Goal: Navigation & Orientation: Find specific page/section

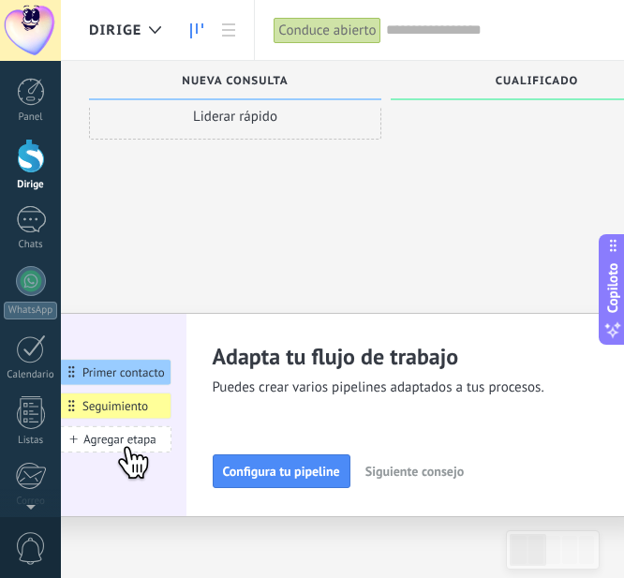
click at [320, 172] on div "Liderar rápido" at bounding box center [235, 260] width 292 height 334
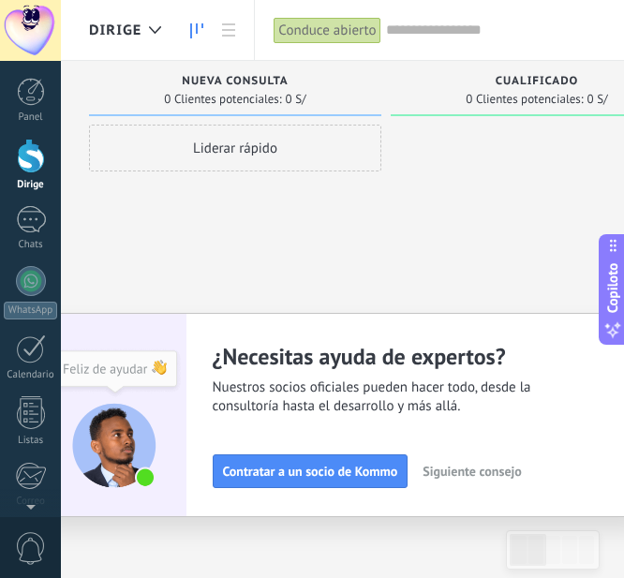
click at [29, 31] on div at bounding box center [30, 30] width 61 height 61
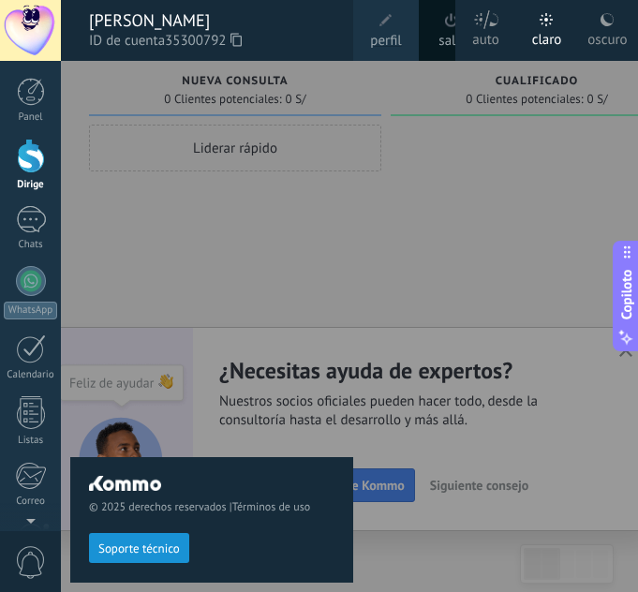
click at [240, 40] on icon at bounding box center [236, 40] width 11 height 14
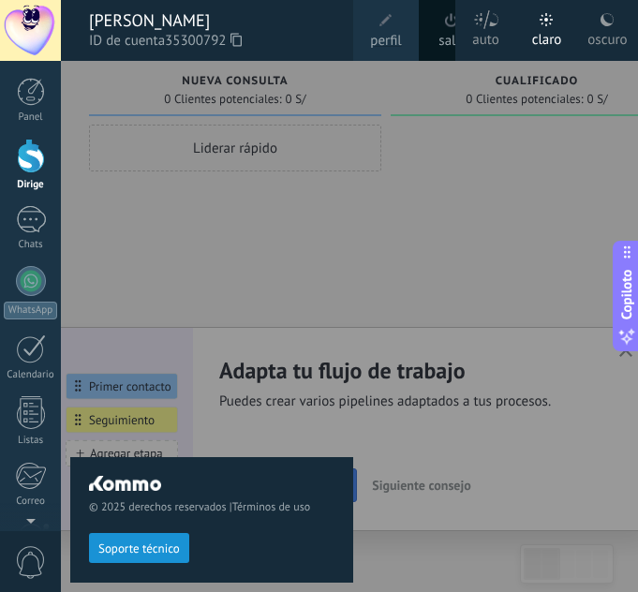
click at [285, 28] on div "[PERSON_NAME]" at bounding box center [212, 20] width 246 height 21
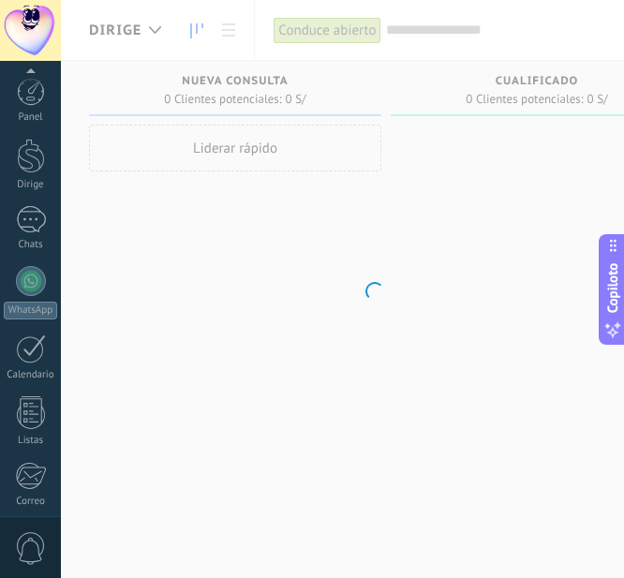
scroll to position [202, 0]
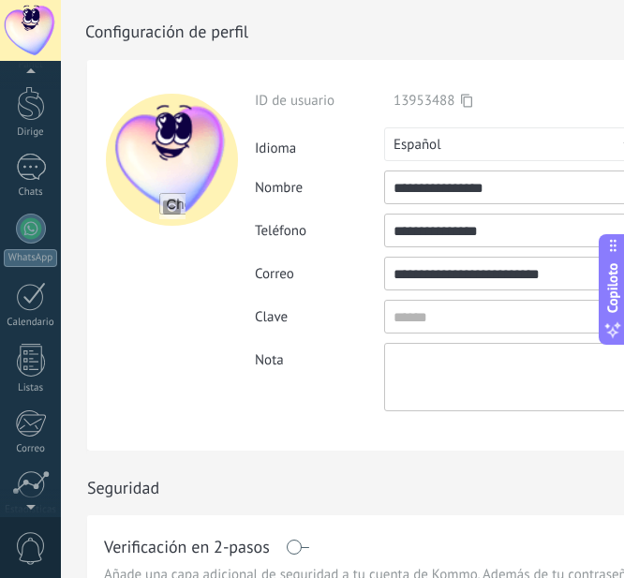
click at [26, 71] on div at bounding box center [30, 75] width 61 height 28
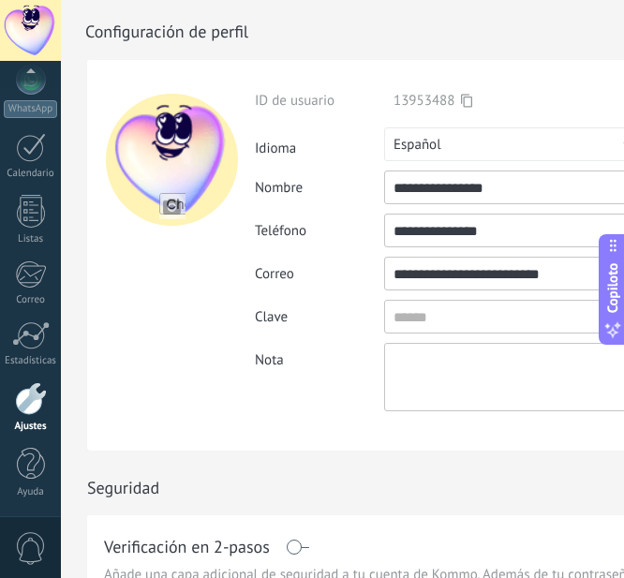
click at [19, 34] on div at bounding box center [30, 30] width 61 height 61
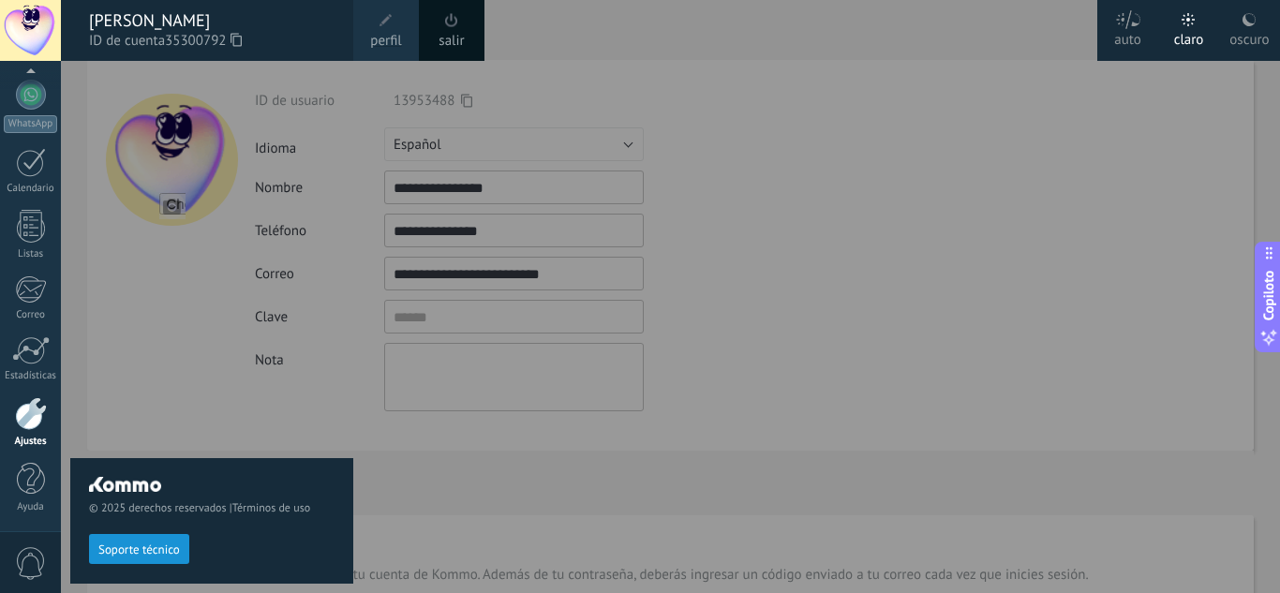
scroll to position [187, 0]
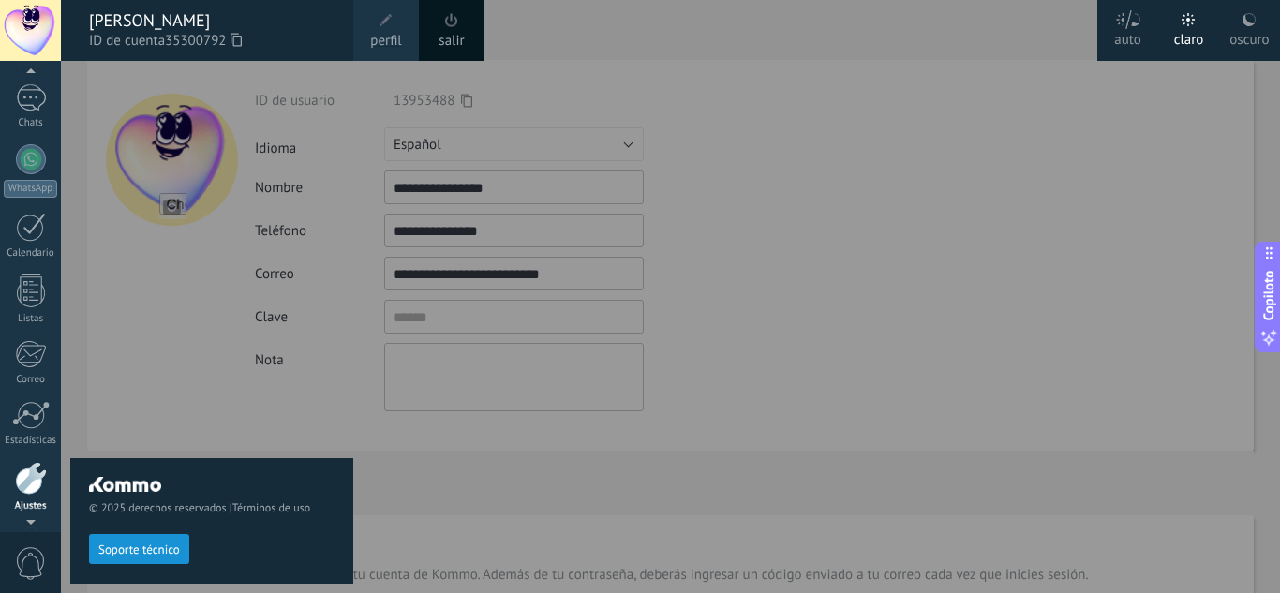
click at [27, 76] on div at bounding box center [30, 75] width 61 height 28
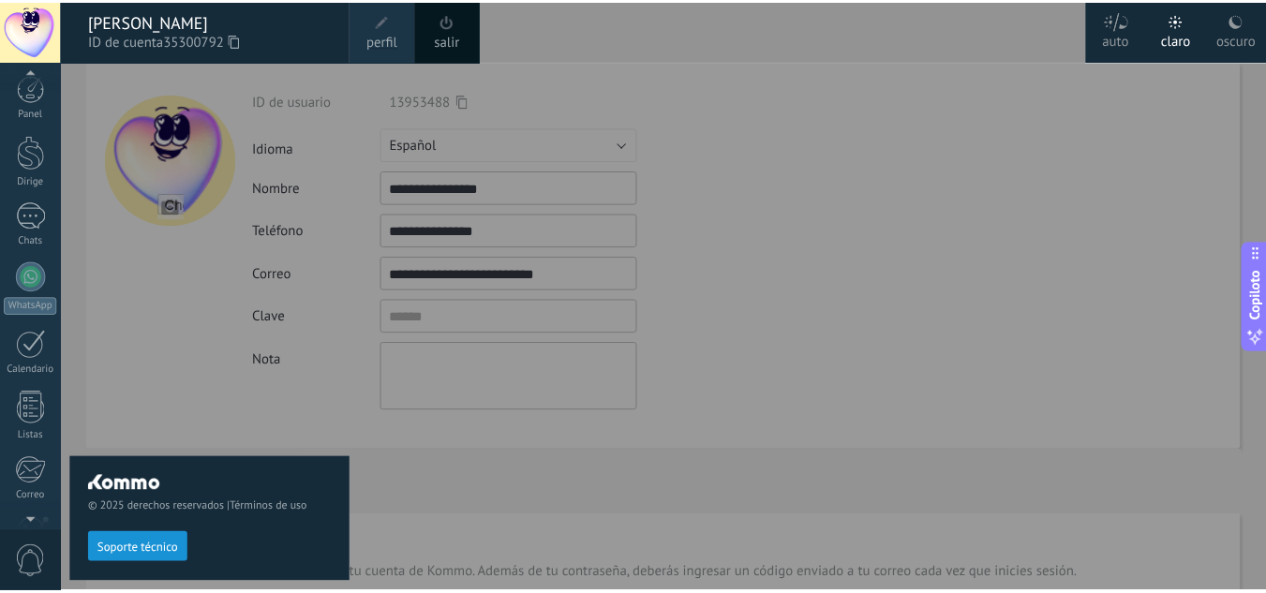
scroll to position [0, 0]
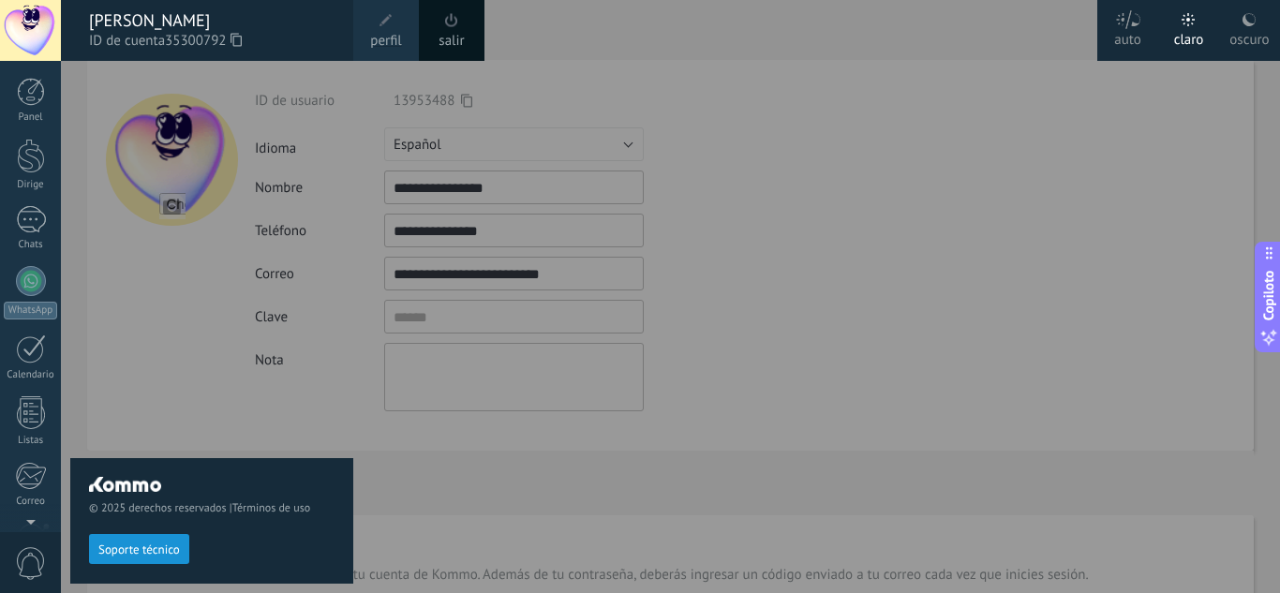
click at [28, 70] on div "Panel Dirige Chats WhatsApp Clientes" at bounding box center [61, 296] width 122 height 471
click at [157, 416] on div "© 2025 derechos reservados | Términos de uso Soporte técnico" at bounding box center [211, 327] width 283 height 532
click at [13, 214] on link "Chats" at bounding box center [30, 228] width 61 height 45
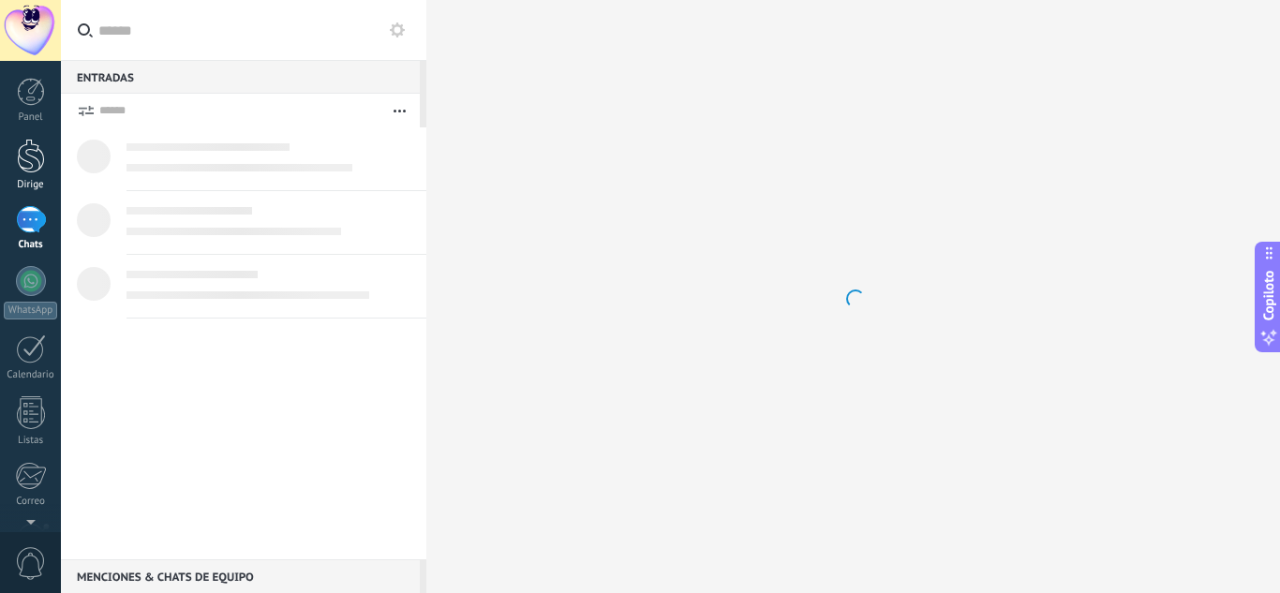
click at [10, 158] on link "Dirige" at bounding box center [30, 165] width 61 height 52
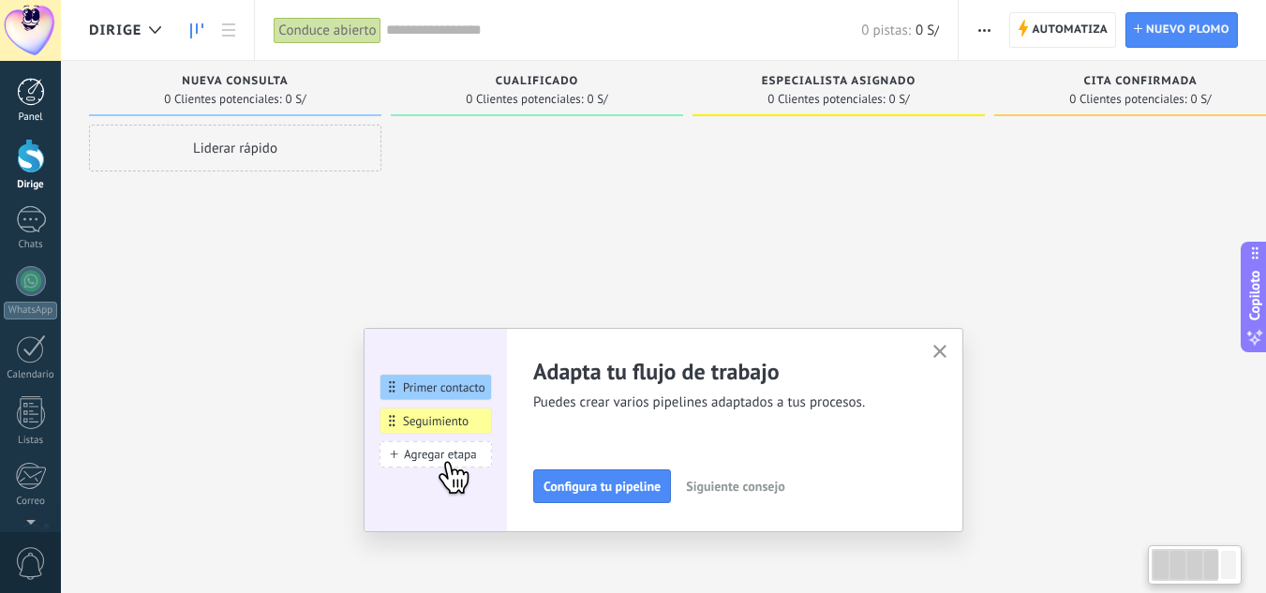
click at [32, 95] on div at bounding box center [31, 92] width 28 height 28
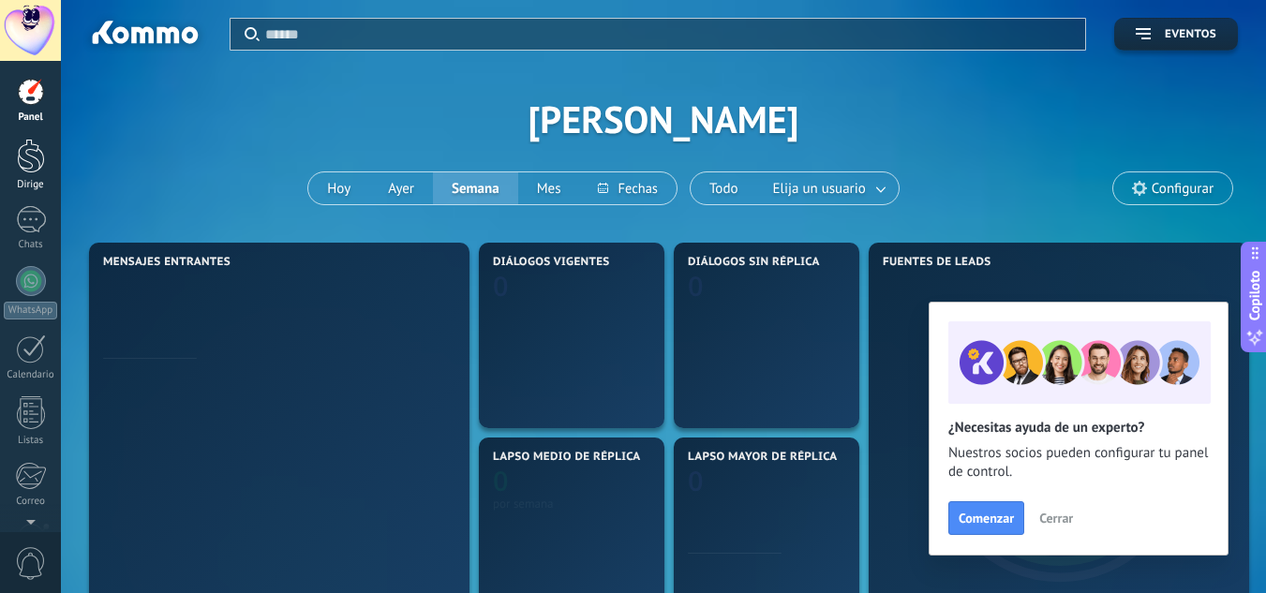
click at [20, 178] on link "Dirige" at bounding box center [30, 165] width 61 height 52
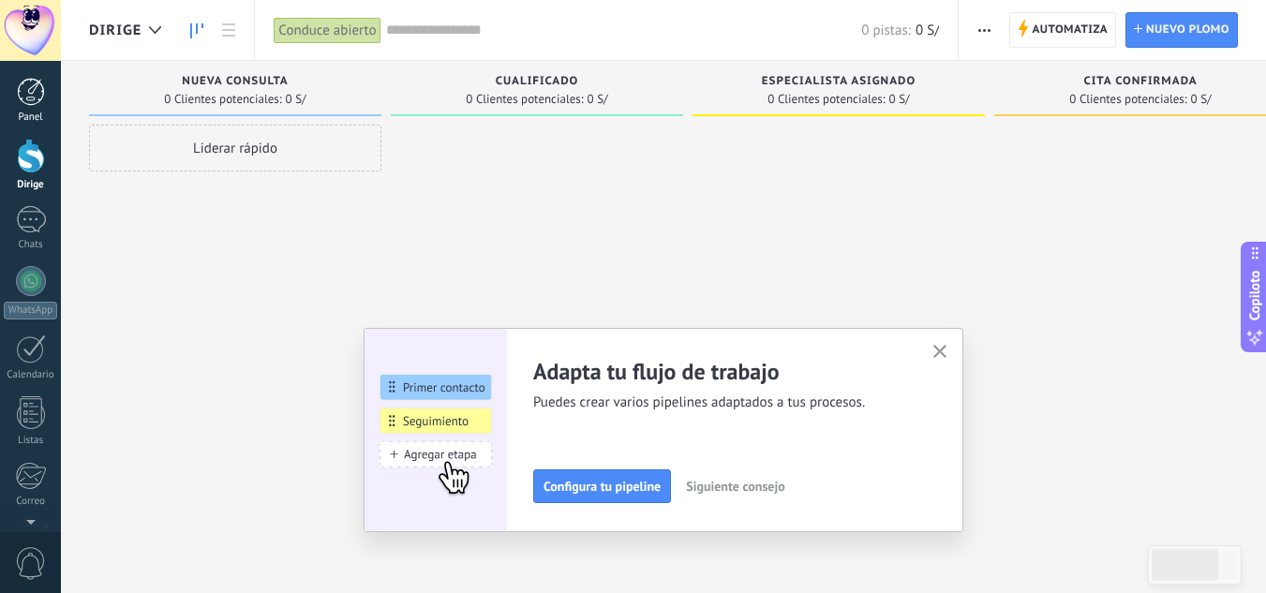
click at [24, 82] on div at bounding box center [31, 92] width 28 height 28
